Goal: Find specific page/section: Find specific page/section

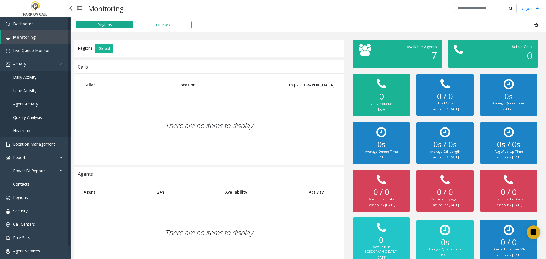
click at [38, 106] on link "Agent Activity" at bounding box center [35, 103] width 71 height 13
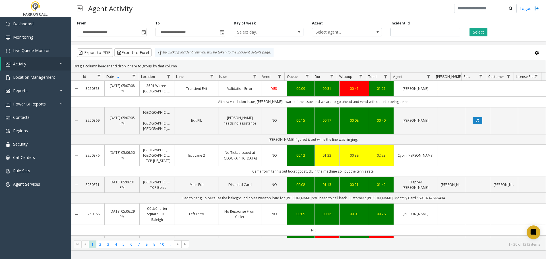
click at [414, 54] on div "Export to PDF Export to Excel By clicking Incident row you will be taken to the…" at bounding box center [308, 52] width 465 height 9
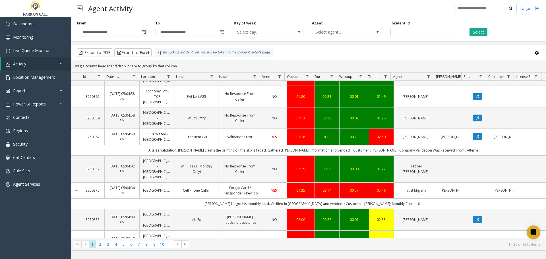
scroll to position [484, 0]
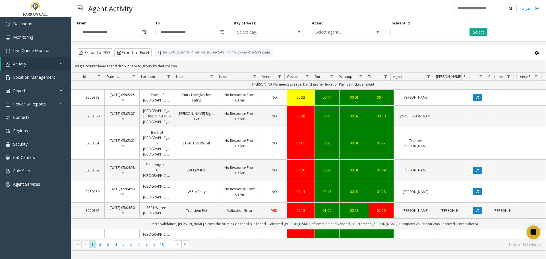
drag, startPoint x: 374, startPoint y: 13, endPoint x: 372, endPoint y: 25, distance: 13.0
click at [374, 13] on div "Agent Activity Logout" at bounding box center [308, 8] width 475 height 17
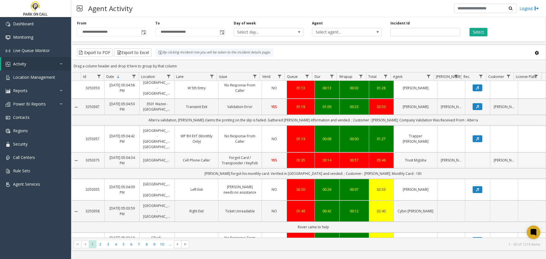
scroll to position [598, 0]
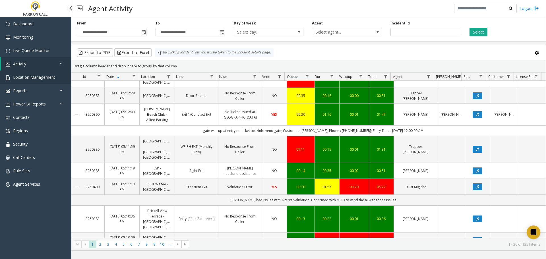
click at [38, 72] on link "Location Management" at bounding box center [35, 77] width 71 height 13
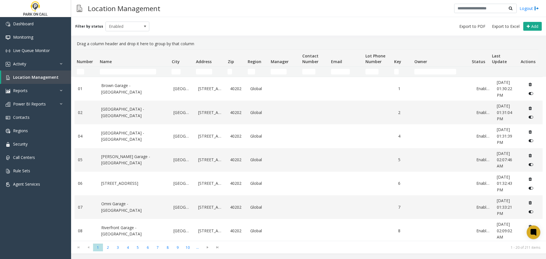
click at [129, 75] on td "Name Filter" at bounding box center [134, 72] width 72 height 10
click at [125, 73] on input "Name Filter" at bounding box center [128, 72] width 56 height 6
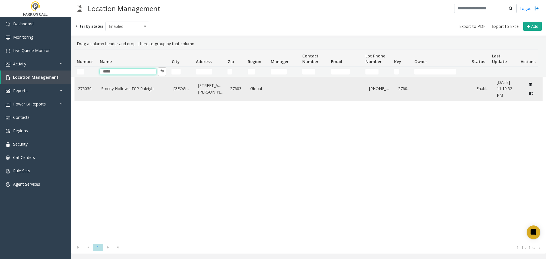
type input "*****"
click at [130, 92] on link "Smoky Hollow - TCP Raleigh" at bounding box center [134, 89] width 66 height 6
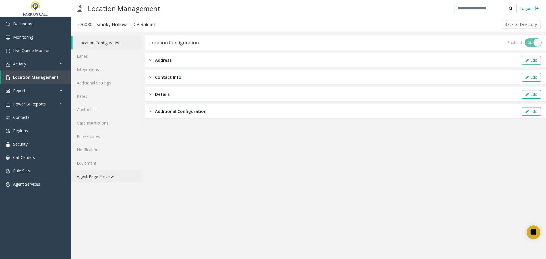
click at [106, 179] on link "Agent Page Preview" at bounding box center [106, 176] width 71 height 13
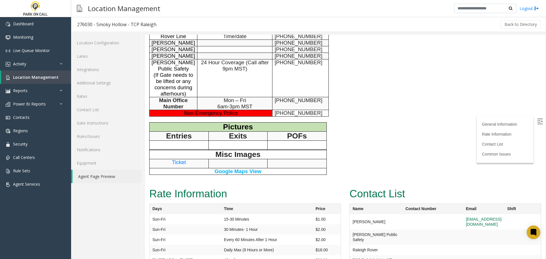
scroll to position [392, 0]
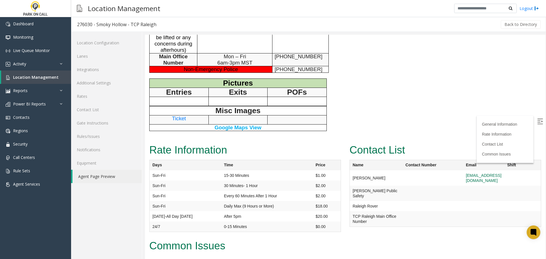
drag, startPoint x: 381, startPoint y: 69, endPoint x: 342, endPoint y: 77, distance: 39.0
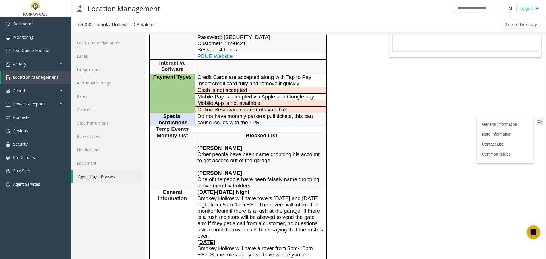
scroll to position [0, 0]
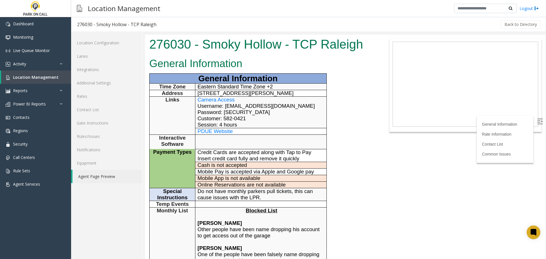
click at [414, 167] on body "276030 - Smoky Hollow - TCP Raleigh General Information General Information Tim…" at bounding box center [345, 147] width 401 height 225
click at [31, 40] on link "Monitoring" at bounding box center [35, 36] width 71 height 13
